Goal: Browse casually

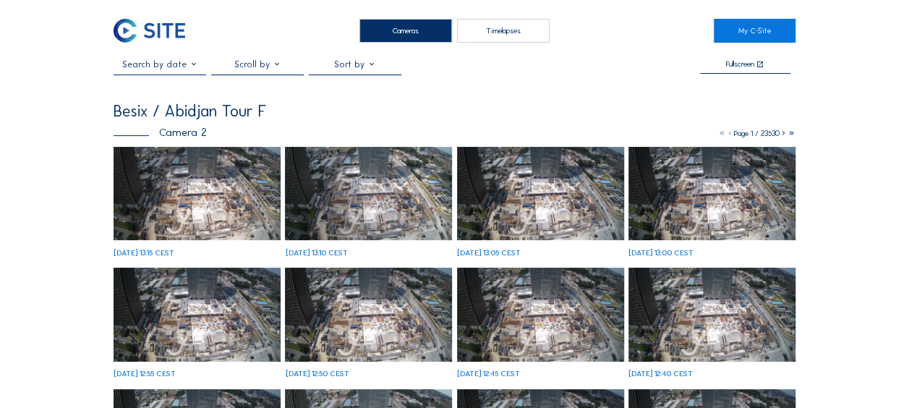
click at [209, 181] on img at bounding box center [196, 194] width 167 height 94
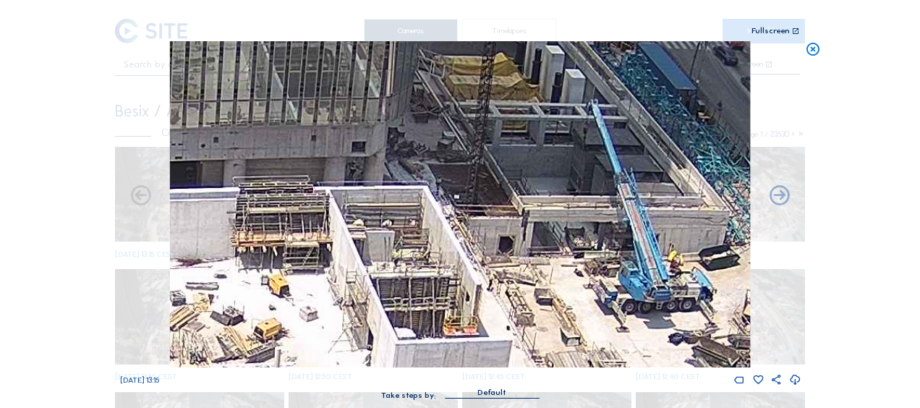
drag, startPoint x: 441, startPoint y: 130, endPoint x: 440, endPoint y: 179, distance: 49.2
click at [440, 179] on img at bounding box center [460, 204] width 580 height 326
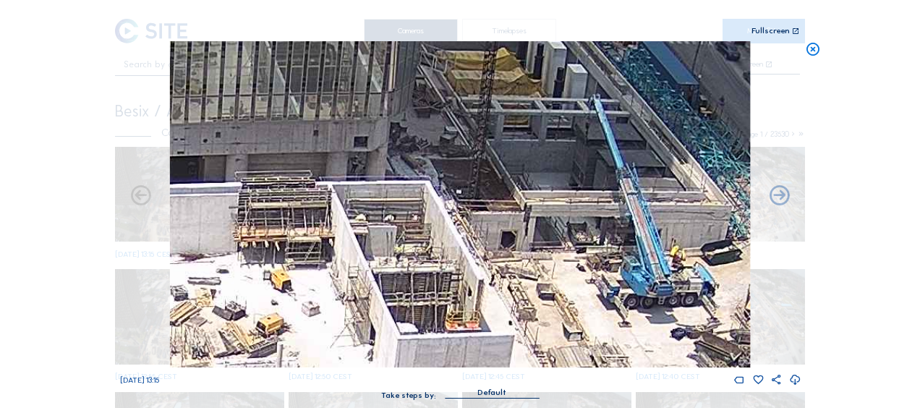
drag, startPoint x: 438, startPoint y: 184, endPoint x: 460, endPoint y: 146, distance: 43.4
click at [460, 146] on img at bounding box center [460, 204] width 580 height 326
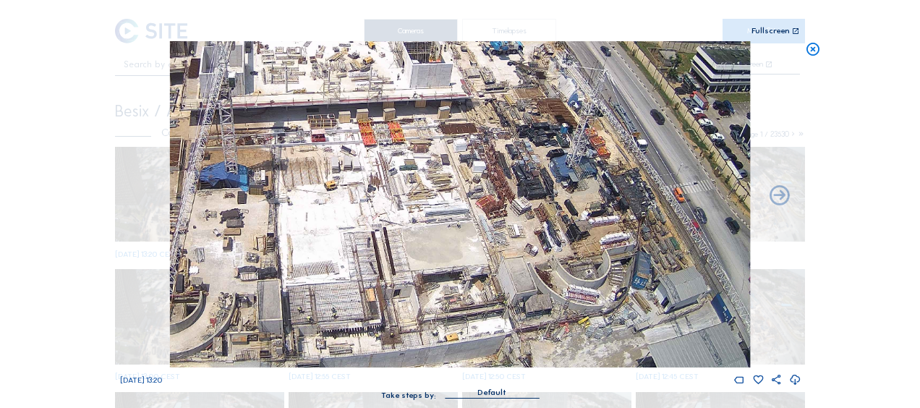
drag, startPoint x: 360, startPoint y: 285, endPoint x: 316, endPoint y: 121, distance: 169.2
click at [317, 120] on img at bounding box center [460, 204] width 580 height 326
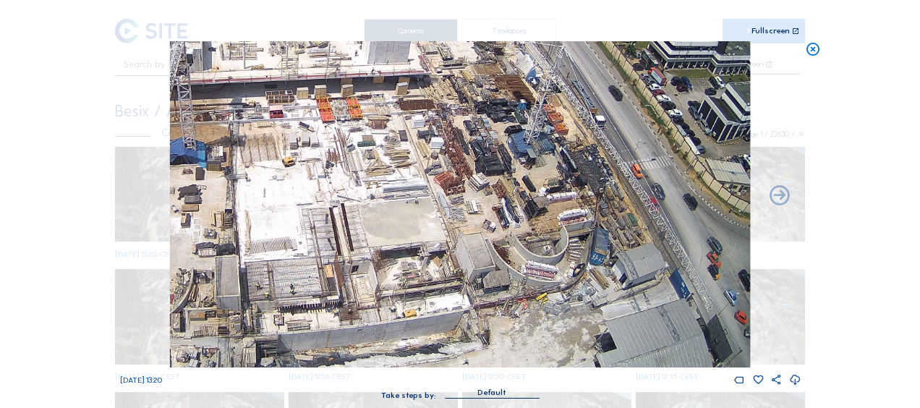
drag, startPoint x: 392, startPoint y: 252, endPoint x: 366, endPoint y: 180, distance: 76.2
click at [357, 133] on img at bounding box center [460, 204] width 580 height 326
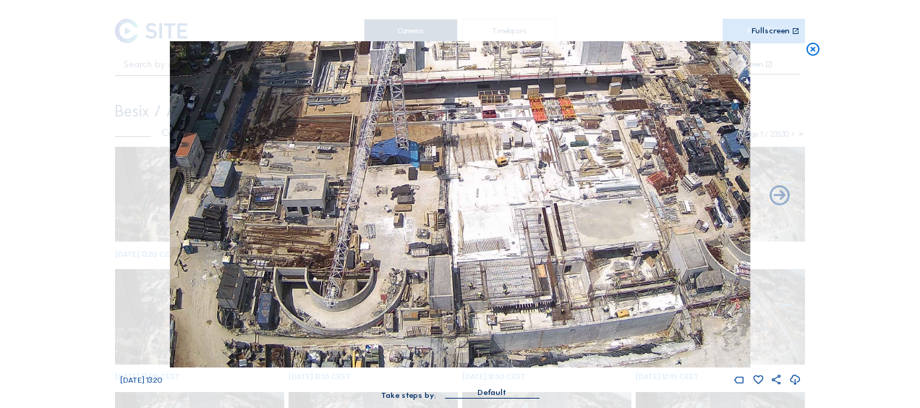
drag, startPoint x: 289, startPoint y: 239, endPoint x: 532, endPoint y: 145, distance: 260.5
click at [532, 145] on img at bounding box center [460, 204] width 580 height 326
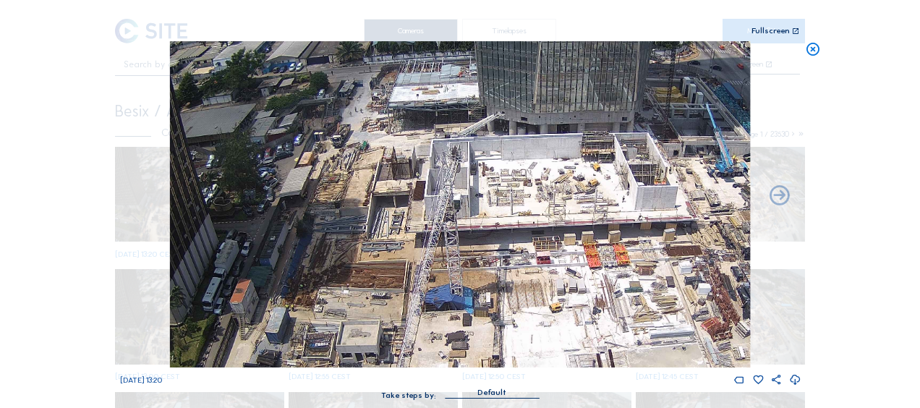
drag, startPoint x: 307, startPoint y: 90, endPoint x: 344, endPoint y: 236, distance: 150.6
click at [344, 236] on img at bounding box center [460, 204] width 580 height 326
click at [808, 44] on icon at bounding box center [813, 49] width 16 height 17
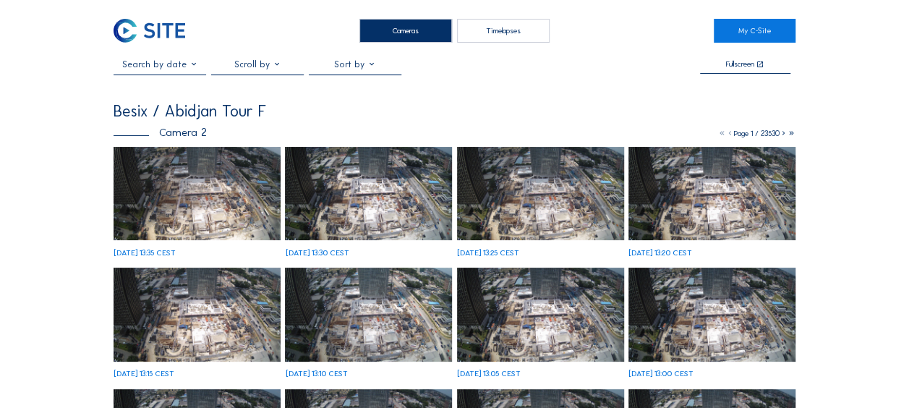
click at [173, 167] on img at bounding box center [196, 194] width 167 height 94
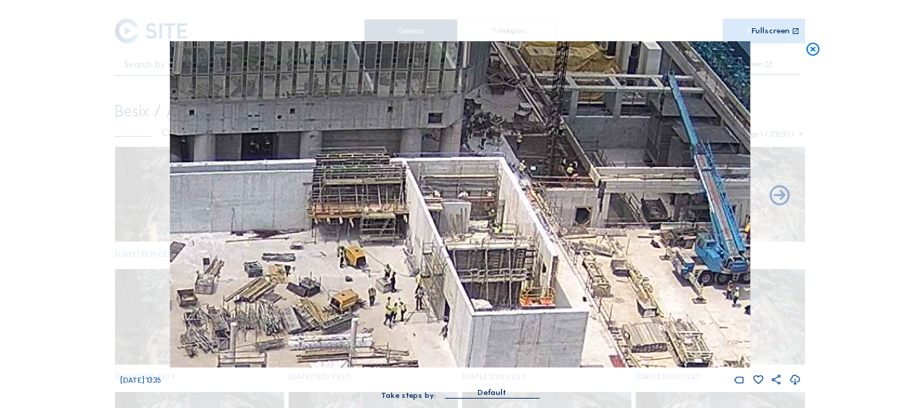
click at [809, 46] on icon at bounding box center [813, 49] width 16 height 17
